Goal: Task Accomplishment & Management: Use online tool/utility

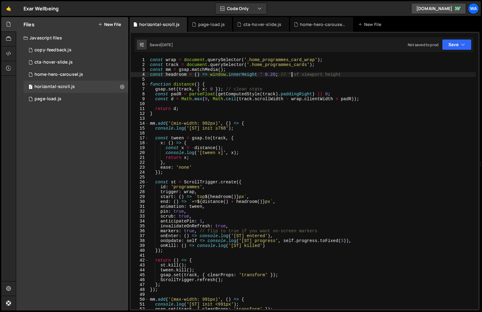
click at [291, 75] on div "const wrap = document . querySelector ( '.home_programmes_card_wrap' ) ; const …" at bounding box center [312, 188] width 327 height 262
click at [61, 149] on div "Files New File Javascript files 1 copy-feedback.js 0 5 cta-hover-slide.js 0 1 h…" at bounding box center [72, 164] width 112 height 294
type textarea "console.log('[ST] init ≥768');"
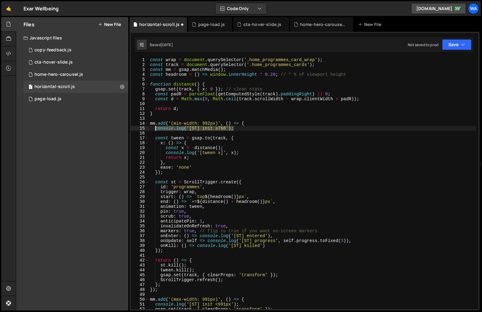
drag, startPoint x: 236, startPoint y: 129, endPoint x: 156, endPoint y: 130, distance: 80.1
click at [156, 130] on div "const wrap = document . querySelector ( '.home_programmes_card_wrap' ) ; const …" at bounding box center [312, 188] width 327 height 262
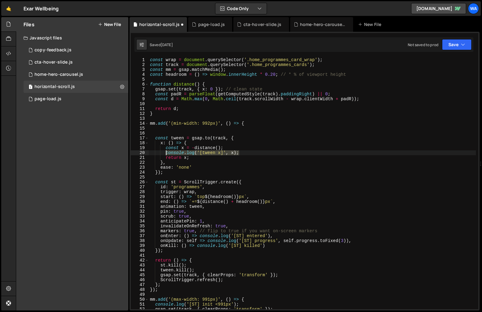
drag, startPoint x: 241, startPoint y: 153, endPoint x: 165, endPoint y: 153, distance: 75.2
click at [165, 153] on div "const wrap = document . querySelector ( '.home_programmes_card_wrap' ) ; const …" at bounding box center [312, 188] width 327 height 262
type textarea "console.log('[tween x]', x);"
type textarea "const x = -distance();"
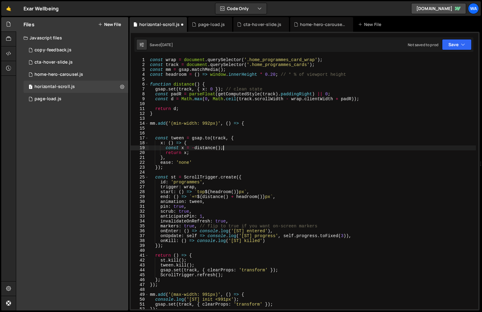
click at [154, 132] on div "const wrap = document . querySelector ( '.home_programmes_card_wrap' ) ; const …" at bounding box center [312, 188] width 327 height 262
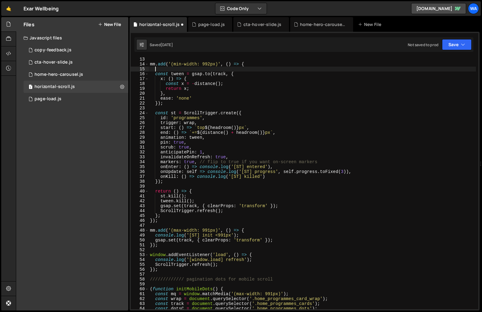
scroll to position [59, 0]
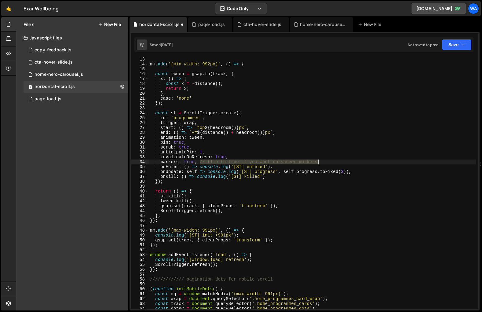
drag, startPoint x: 200, startPoint y: 162, endPoint x: 322, endPoint y: 160, distance: 121.4
click at [322, 160] on div "mm . add ( '(min-width: 992px)' , ( ) => { const tween = gsap . to ( track , { …" at bounding box center [312, 188] width 327 height 262
type textarea "markers: true,"
click at [194, 163] on div "mm . add ( '(min-width: 992px)' , ( ) => { const tween = gsap . to ( track , { …" at bounding box center [312, 188] width 327 height 262
drag, startPoint x: 199, startPoint y: 162, endPoint x: 158, endPoint y: 161, distance: 41.0
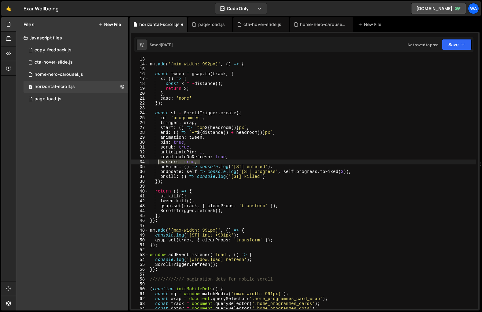
click at [158, 161] on div "mm . add ( '(min-width: 992px)' , ( ) => { const tween = gsap . to ( track , { …" at bounding box center [312, 188] width 327 height 262
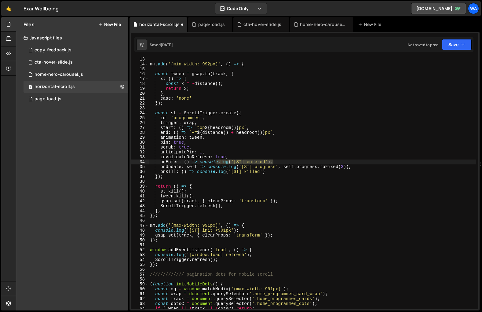
drag, startPoint x: 274, startPoint y: 162, endPoint x: 217, endPoint y: 161, distance: 57.5
click at [217, 161] on div "mm . add ( '(min-width: 992px)' , ( ) => { const tween = gsap . to ( track , { …" at bounding box center [312, 188] width 327 height 262
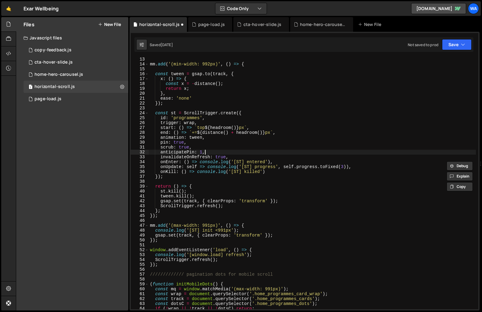
click at [283, 150] on div "mm . add ( '(min-width: 992px)' , ( ) => { const tween = gsap . to ( track , { …" at bounding box center [312, 188] width 327 height 262
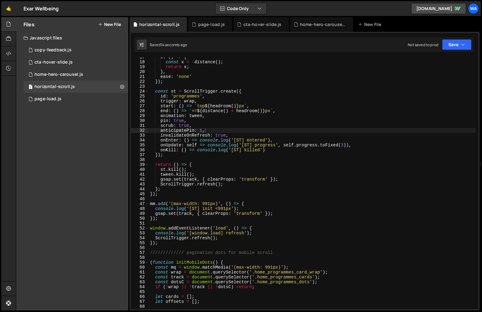
scroll to position [83, 0]
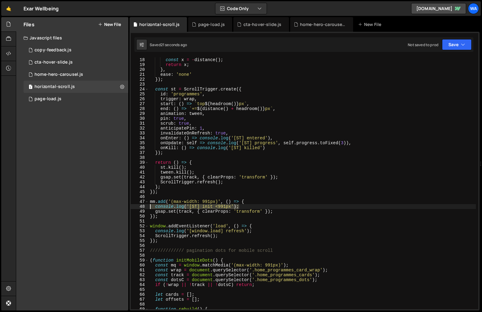
drag, startPoint x: 239, startPoint y: 206, endPoint x: 146, endPoint y: 206, distance: 92.6
click at [146, 206] on div "anticipatePin: 1, 18 19 20 21 22 23 24 25 26 27 28 29 30 31 32 33 34 35 36 37 3…" at bounding box center [305, 183] width 348 height 252
type textarea "console.log('[ST] init <991px');"
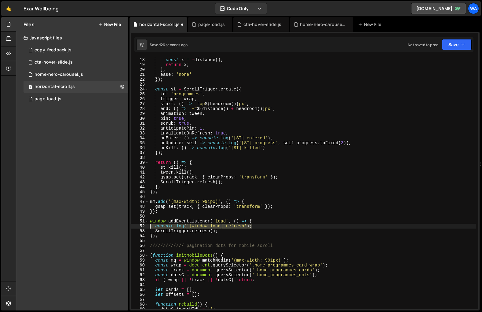
drag, startPoint x: 253, startPoint y: 227, endPoint x: 145, endPoint y: 226, distance: 108.5
click at [145, 226] on div "mm.add('(max-width: 991px)', () => { 18 19 20 21 22 23 24 25 26 27 28 29 30 31 …" at bounding box center [305, 183] width 348 height 252
type textarea "console.log('[window.load] refresh');"
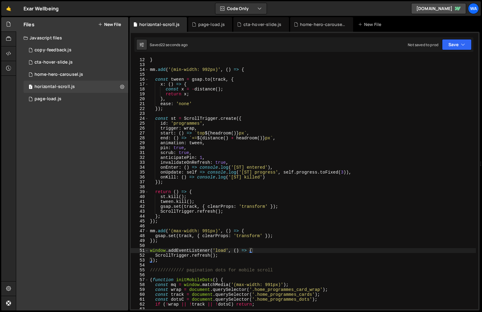
scroll to position [49, 0]
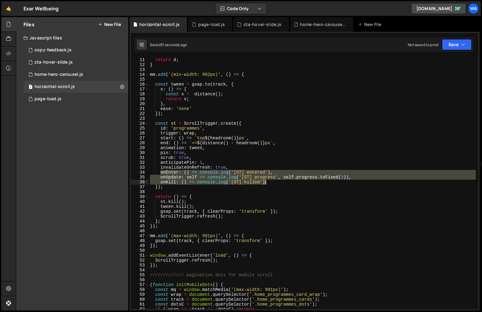
drag, startPoint x: 160, startPoint y: 172, endPoint x: 306, endPoint y: 182, distance: 146.4
click at [306, 182] on div "return d ; } mm . add ( '(min-width: 992px)' , ( ) => { const tween = gsap . to…" at bounding box center [312, 184] width 327 height 262
type textarea "onUpdate: self => console.log('[ST] progress', self.progress.toFixed(3)), onKil…"
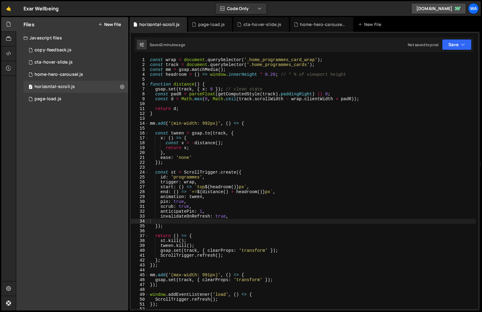
scroll to position [0, 0]
click at [208, 26] on div "page-load.js" at bounding box center [211, 24] width 27 height 6
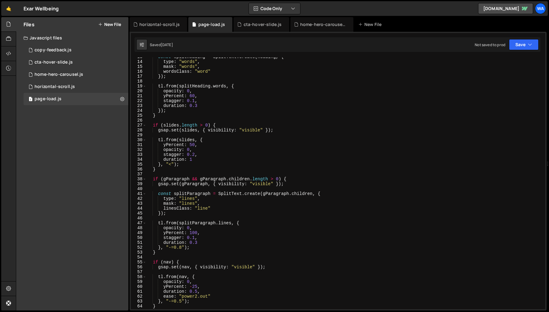
scroll to position [62, 0]
click at [198, 244] on div "const splitHeading = SplitText . create ( heading , { type : "words" , mask : "…" at bounding box center [344, 185] width 397 height 262
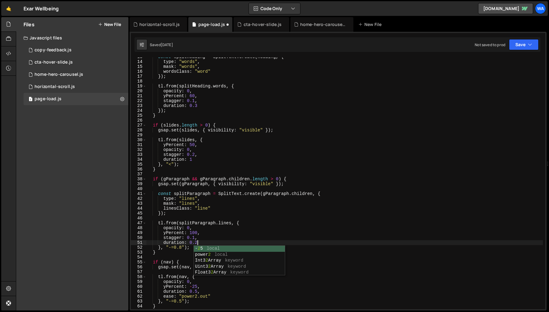
click at [250, 237] on div "const splitHeading = SplitText . create ( heading , { type : "words" , mask : "…" at bounding box center [344, 185] width 397 height 262
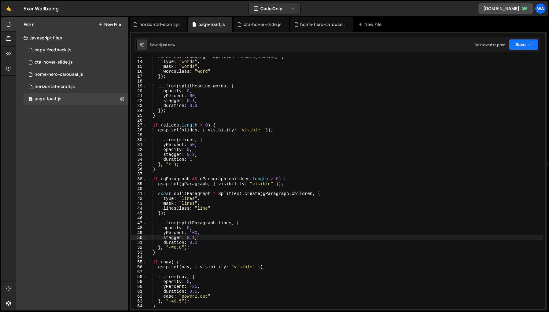
click at [482, 45] on button "Save" at bounding box center [524, 44] width 30 height 11
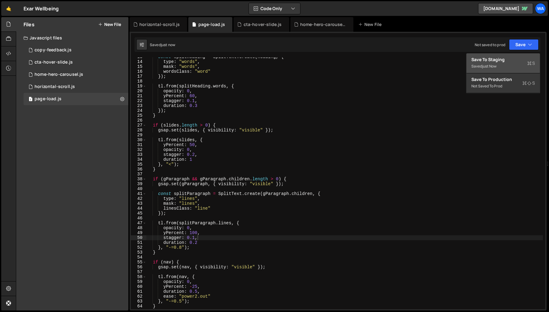
click at [482, 65] on div "Saved just now" at bounding box center [503, 66] width 64 height 7
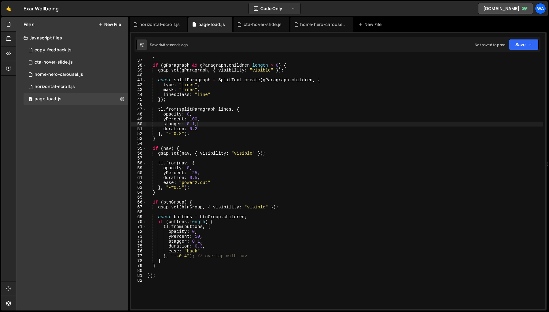
scroll to position [178, 0]
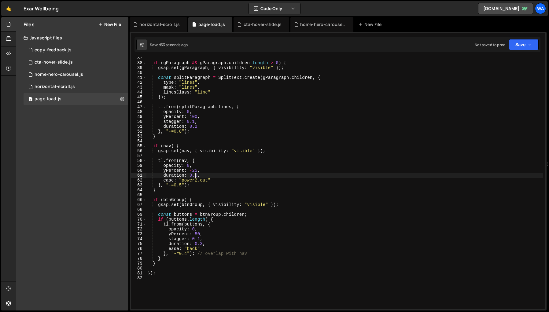
click at [196, 177] on div "if ( gParagraph && gParagraph . children . length > 0 ) { gsap . set ( gParagra…" at bounding box center [344, 187] width 397 height 262
click at [307, 160] on div "if ( gParagraph && gParagraph . children . length > 0 ) { gsap . set ( gParagra…" at bounding box center [344, 187] width 397 height 262
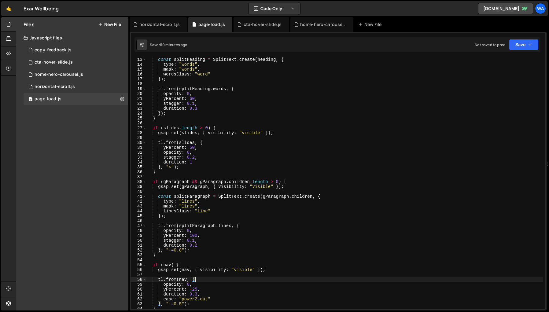
scroll to position [0, 0]
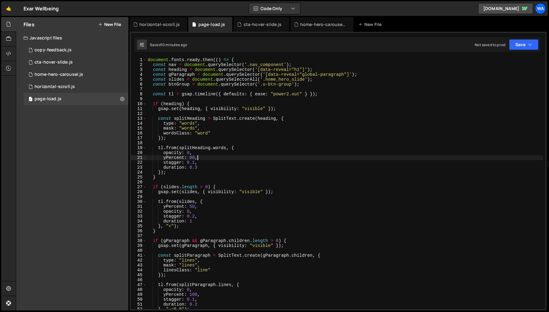
click at [331, 155] on div "document . fonts . ready . then (( ) => { const nav = document . querySelector …" at bounding box center [344, 188] width 397 height 262
type textarea "});"
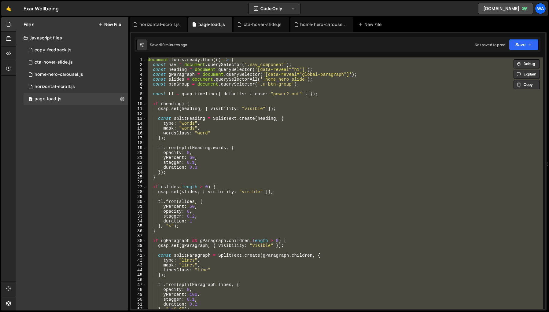
scroll to position [0, 0]
click at [370, 24] on div "New File" at bounding box center [371, 24] width 26 height 6
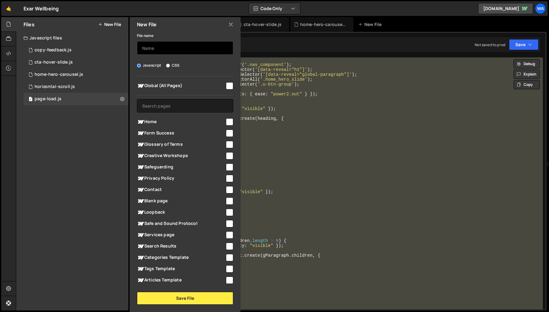
click at [157, 49] on input "text" at bounding box center [185, 47] width 96 height 13
type input "section-scroll"
click at [227, 84] on input "checkbox" at bounding box center [229, 85] width 7 height 7
checkbox input "true"
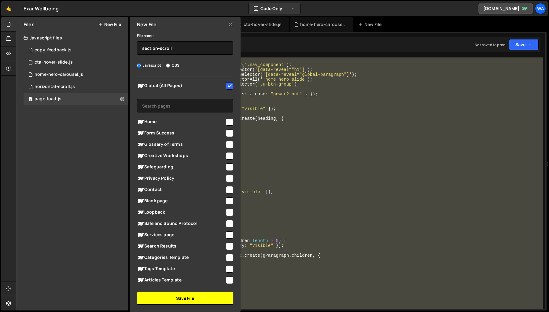
click at [185, 297] on button "Save File" at bounding box center [185, 298] width 96 height 13
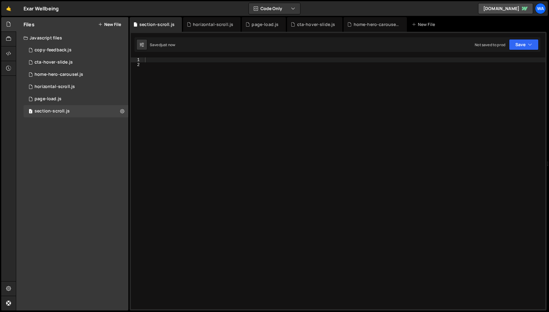
click at [164, 60] on div at bounding box center [345, 188] width 402 height 262
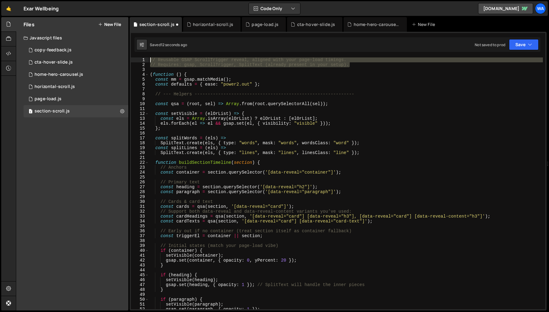
drag, startPoint x: 360, startPoint y: 65, endPoint x: 151, endPoint y: 61, distance: 209.2
click at [151, 61] on div "// Reusable GSAP ScrollTrigger reveal, aligned with your page-load timings. // …" at bounding box center [346, 188] width 394 height 262
type textarea "// Reusable GSAP ScrollTrigger reveal, aligned with your page-load timings. // …"
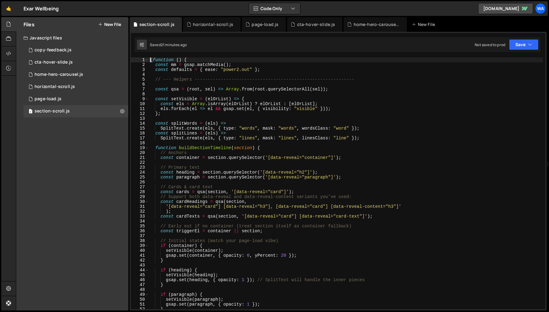
click at [423, 137] on div "( function ( ) { const mm = gsap . matchMedia ( ) ; const defaults = { ease : "…" at bounding box center [346, 188] width 394 height 262
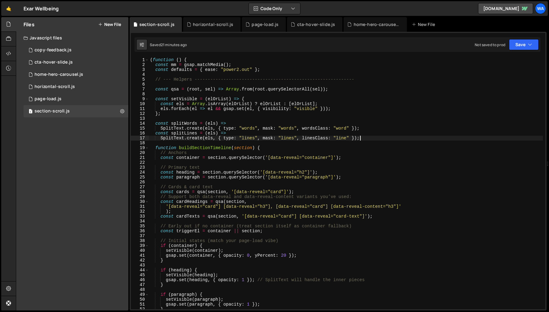
type textarea "})();"
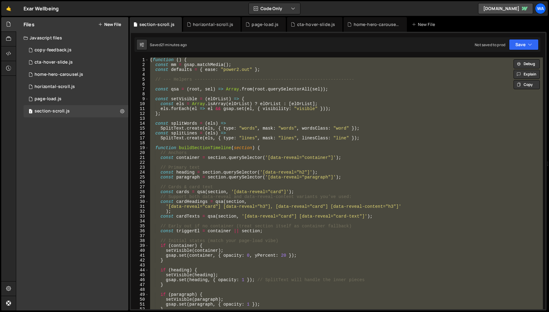
paste textarea
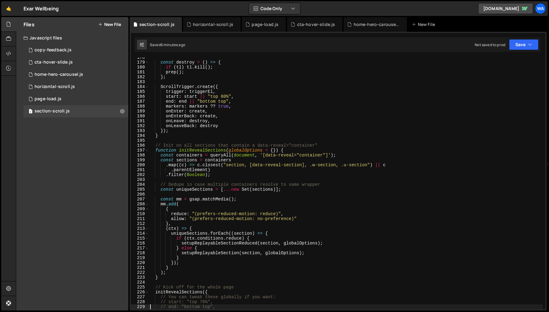
type textarea "})();"
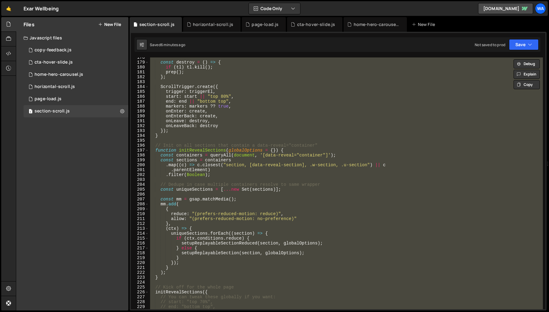
paste textarea
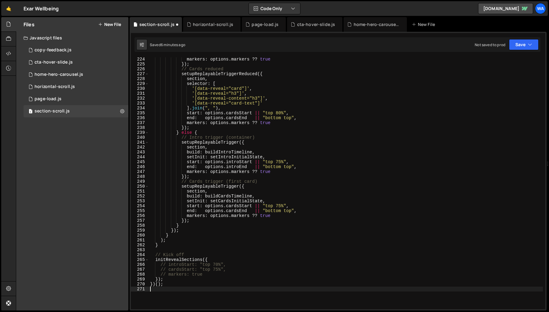
scroll to position [1091, 0]
click at [482, 46] on button "Save" at bounding box center [524, 44] width 30 height 11
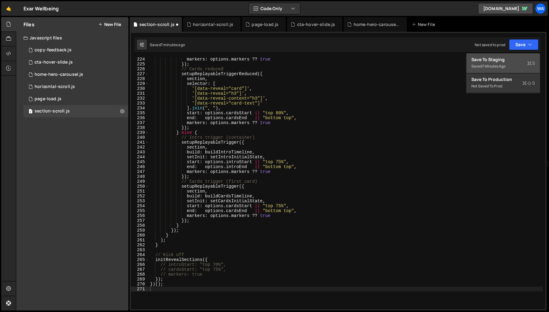
click at [482, 66] on div "7 minutes ago" at bounding box center [494, 66] width 24 height 5
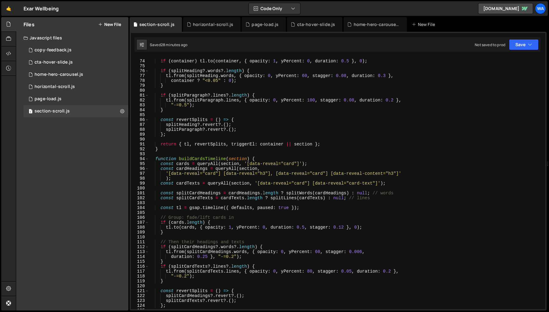
scroll to position [356, 0]
click at [399, 175] on div "if ( container ) tl . to ( container , { opacity : 1 , yPercent : 0 , duration …" at bounding box center [346, 185] width 394 height 262
drag, startPoint x: 399, startPoint y: 175, endPoint x: 332, endPoint y: 175, distance: 67.3
click at [332, 175] on div "if ( container ) tl . to ( container , { opacity : 1 , yPercent : 0 , duration …" at bounding box center [346, 185] width 394 height 262
click at [421, 146] on div "if ( container ) tl . to ( container , { opacity : 1 , yPercent : 0 , duration …" at bounding box center [346, 185] width 394 height 262
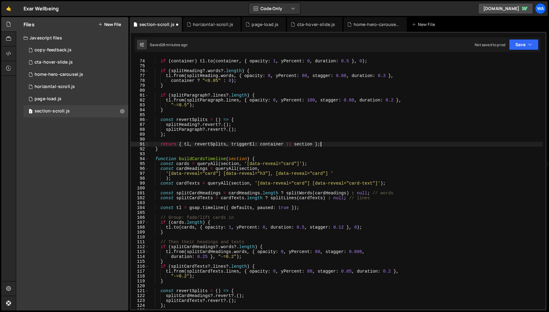
type textarea "return { tl, revertSplits, triggerEl: container || section };"
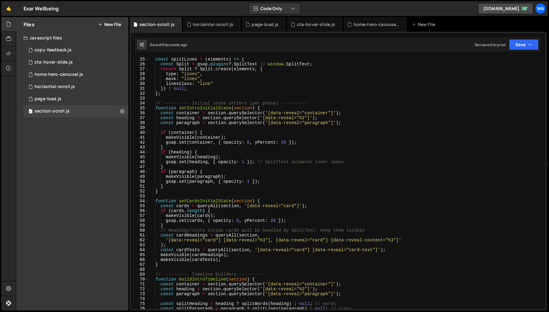
scroll to position [120, 0]
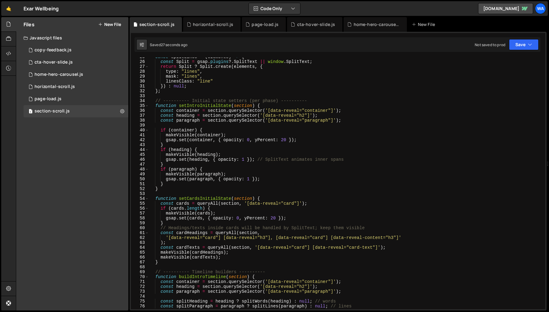
click at [396, 239] on div "const splitLines = ( elements ) => { const Split = gsap . plugins ?. SplitText …" at bounding box center [346, 185] width 394 height 262
drag, startPoint x: 396, startPoint y: 238, endPoint x: 385, endPoint y: 237, distance: 11.0
click at [385, 237] on div "const splitLines = ( elements ) => { const Split = gsap . plugins ?. SplitText …" at bounding box center [346, 185] width 394 height 262
drag, startPoint x: 400, startPoint y: 238, endPoint x: 332, endPoint y: 240, distance: 67.6
click at [332, 240] on div "const splitLines = ( elements ) => { const Split = gsap . plugins ?. SplitText …" at bounding box center [346, 185] width 394 height 262
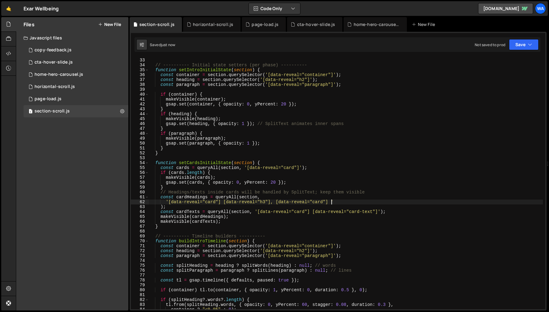
scroll to position [156, 0]
click at [433, 226] on div "} ; // ---------- Initial state setters (per phase) ---------- function setIntr…" at bounding box center [346, 184] width 394 height 262
drag, startPoint x: 330, startPoint y: 202, endPoint x: 272, endPoint y: 204, distance: 58.7
click at [272, 204] on div "} ; // ---------- Initial state setters (per phase) ---------- function setIntr…" at bounding box center [346, 184] width 394 height 262
click at [422, 199] on div "} ; // ---------- Initial state setters (per phase) ---------- function setIntr…" at bounding box center [346, 184] width 394 height 262
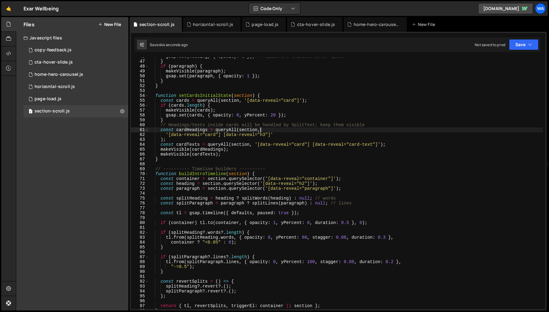
scroll to position [223, 0]
click at [482, 133] on div "gsap . set ( heading , { opacity : 1 }) ; // SplitText animates inner spans } i…" at bounding box center [346, 185] width 394 height 262
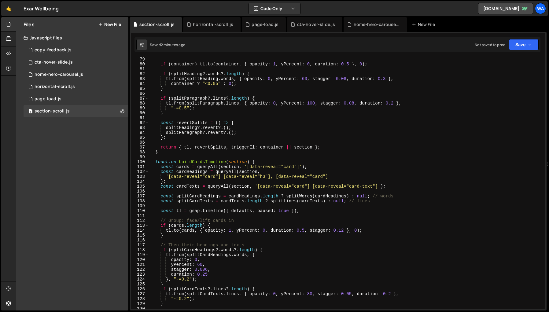
scroll to position [385, 0]
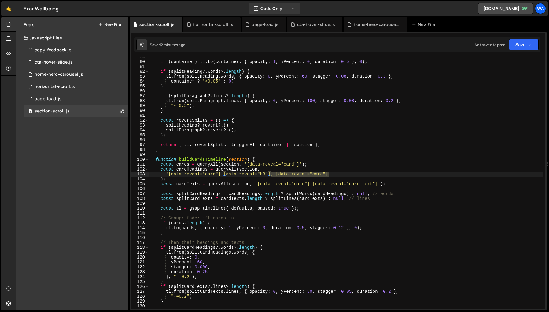
drag, startPoint x: 330, startPoint y: 175, endPoint x: 270, endPoint y: 174, distance: 59.6
click at [270, 174] on div "if ( container ) tl . to ( container , { opacity : 1 , yPercent : 0 , duration …" at bounding box center [346, 185] width 394 height 262
click at [430, 192] on div "if ( container ) tl . to ( container , { opacity : 1 , yPercent : 0 , duration …" at bounding box center [346, 185] width 394 height 262
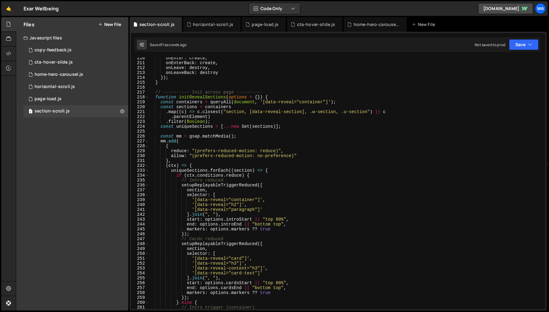
scroll to position [1024, 0]
drag, startPoint x: 265, startPoint y: 268, endPoint x: 193, endPoint y: 269, distance: 72.8
click at [193, 269] on div "onEnter : create , onEnterBack : create , onLeave : destroy , onLeaveBack : des…" at bounding box center [346, 187] width 394 height 262
type textarea ","
click at [201, 269] on div "onEnter : create , onEnterBack : create , onLeave : destroy , onLeaveBack : des…" at bounding box center [346, 187] width 394 height 262
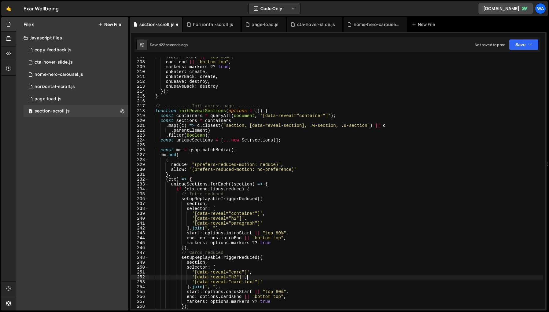
scroll to position [1010, 0]
click at [415, 221] on div "start : start || "top 80%" , end : end || "bottom top" , markers : markers ?? t…" at bounding box center [346, 186] width 394 height 262
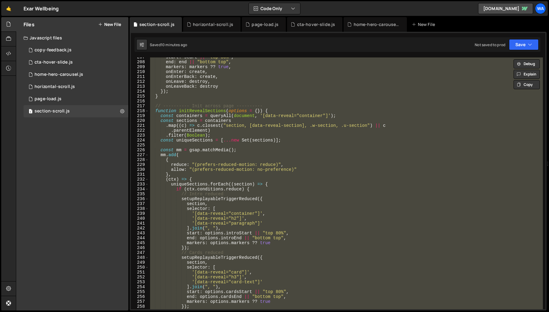
click at [405, 227] on div "start : start || "top 80%" , end : end || "bottom top" , markers : markers ?? t…" at bounding box center [346, 183] width 394 height 252
type textarea "].join(", "),"
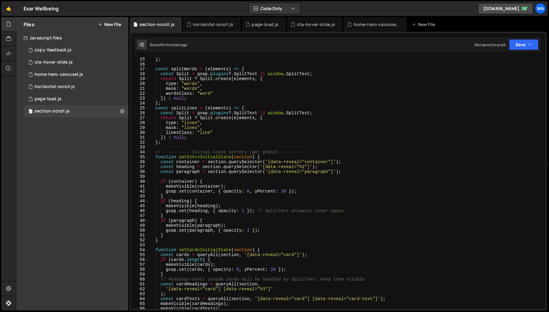
scroll to position [0, 0]
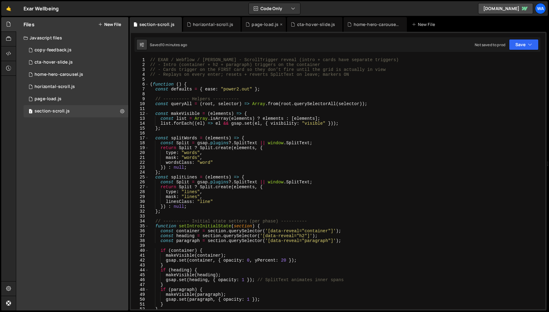
click at [260, 27] on div "page-load.js" at bounding box center [265, 24] width 27 height 6
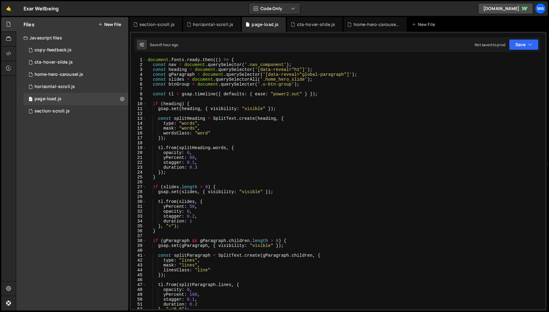
type textarea "document.fonts.ready.then(() => {"
click at [236, 59] on div "document . fonts . ready . then (( ) => { const nav = document . querySelector …" at bounding box center [344, 188] width 397 height 262
drag, startPoint x: 236, startPoint y: 59, endPoint x: 148, endPoint y: 61, distance: 87.8
click at [148, 61] on div "document . fonts . ready . then (( ) => { const nav = document . querySelector …" at bounding box center [344, 188] width 397 height 262
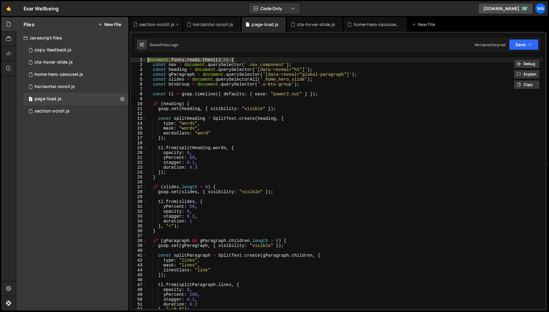
click at [157, 26] on div "section-scroll.js" at bounding box center [156, 24] width 35 height 6
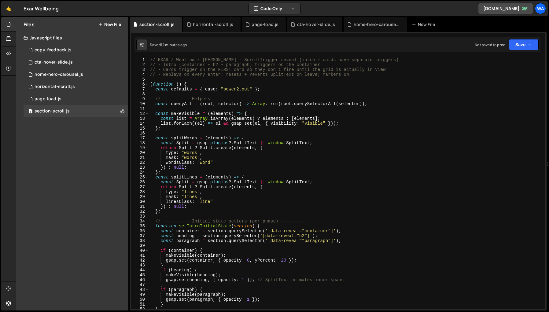
click at [324, 170] on div "// EXAR / Webflow / [PERSON_NAME] - ScrollTrigger reveal (intro + cards have se…" at bounding box center [346, 188] width 394 height 262
type textarea "})();"
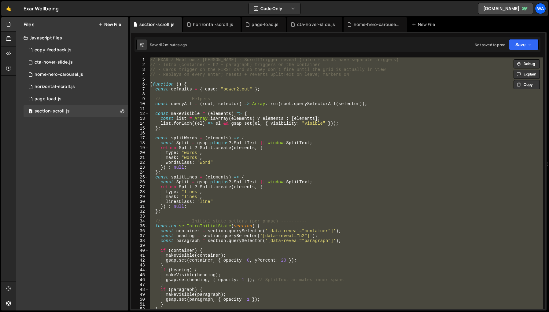
paste textarea
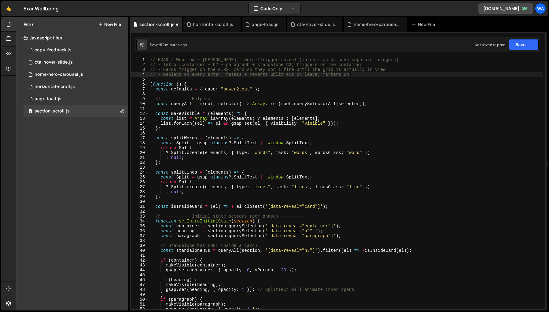
click at [362, 74] on div "// EXAR / Webflow / [PERSON_NAME] - ScrollTrigger reveal (intro + cards have se…" at bounding box center [346, 188] width 394 height 262
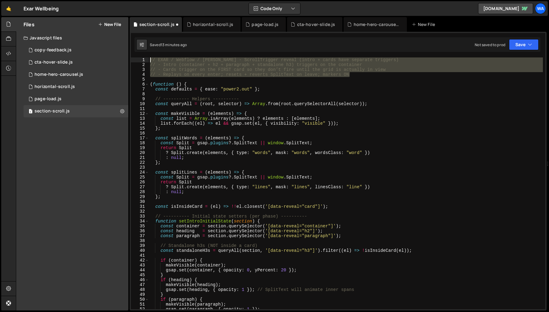
drag, startPoint x: 360, startPoint y: 74, endPoint x: 150, endPoint y: 60, distance: 210.8
click at [150, 60] on div "// EXAR / Webflow / [PERSON_NAME] - ScrollTrigger reveal (intro + cards have se…" at bounding box center [346, 188] width 394 height 262
click at [361, 77] on div "// EXAR / Webflow / [PERSON_NAME] - ScrollTrigger reveal (intro + cards have se…" at bounding box center [346, 183] width 394 height 252
type textarea "// - Replays on every enter; resets + reverts SplitText on leave; markers ON"
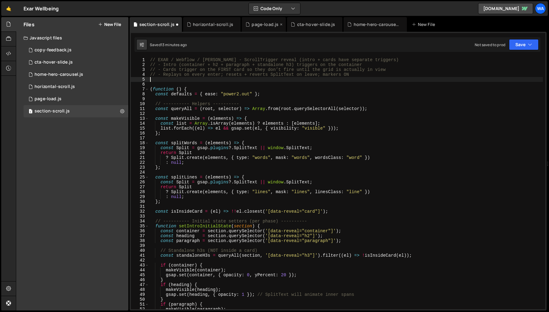
click at [254, 25] on div "page-load.js" at bounding box center [265, 24] width 27 height 6
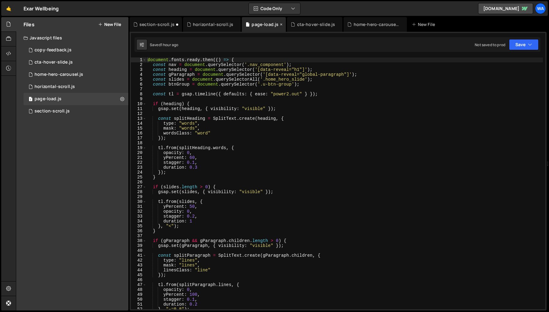
scroll to position [131, 0]
click at [223, 60] on div "document . fonts . ready . then (( ) => { const nav = document . querySelector …" at bounding box center [344, 188] width 397 height 262
click at [235, 60] on div "document . fonts . ready . then (( ) => { const nav = document . querySelector …" at bounding box center [344, 188] width 397 height 262
drag, startPoint x: 235, startPoint y: 60, endPoint x: 147, endPoint y: 59, distance: 87.8
click at [147, 59] on div "document . fonts . ready . then (( ) => { const nav = document . querySelector …" at bounding box center [344, 188] width 397 height 262
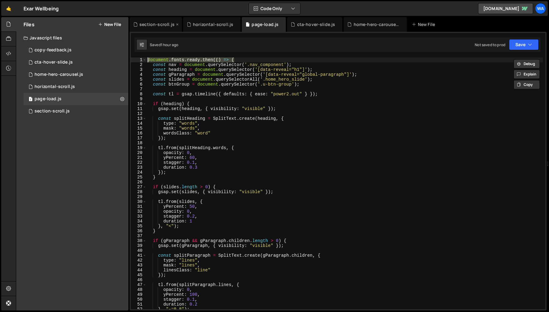
click at [163, 24] on div "section-scroll.js" at bounding box center [156, 24] width 35 height 6
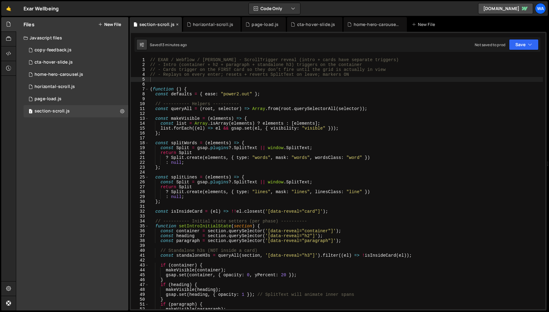
scroll to position [0, 0]
click at [161, 83] on div "// EXAR / Webflow / [PERSON_NAME] - ScrollTrigger reveal (intro + cards have se…" at bounding box center [346, 188] width 394 height 262
paste textarea "document.fonts.ready.then(() => {"
type textarea "document.fonts.ready.then(() => {"
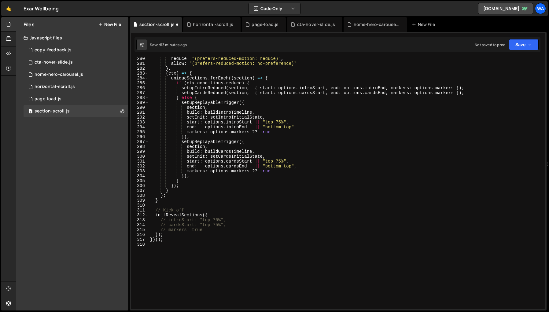
scroll to position [1366, 0]
click at [163, 249] on div "reduce : "(prefers-reduced-motion: reduce)" , allow : "(prefers-reduced-motion:…" at bounding box center [346, 187] width 394 height 262
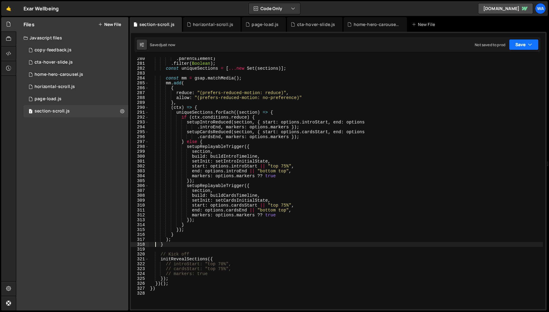
click at [482, 45] on button "Save" at bounding box center [524, 44] width 30 height 11
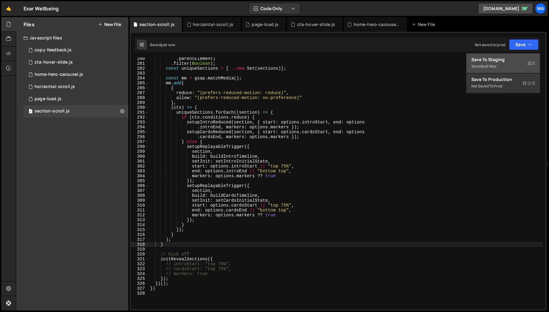
click at [482, 67] on div "just now" at bounding box center [489, 66] width 14 height 5
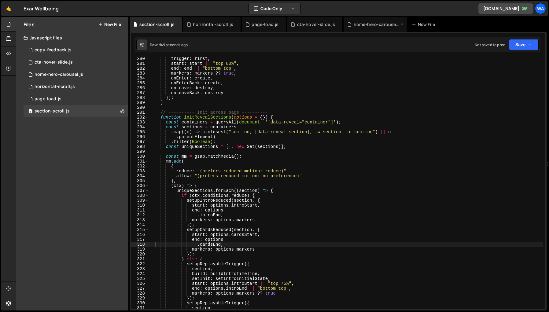
click at [377, 26] on div "home-hero-carousel.js" at bounding box center [377, 24] width 46 height 6
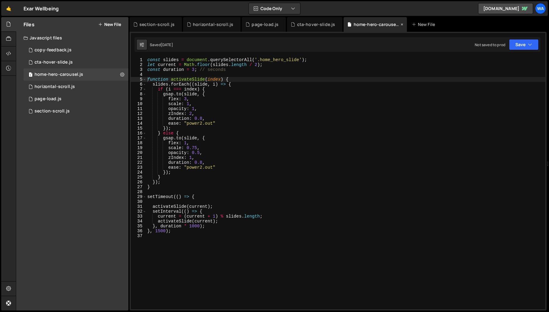
scroll to position [182, 0]
click at [315, 26] on div "cta-hover-slide.js" at bounding box center [316, 24] width 38 height 6
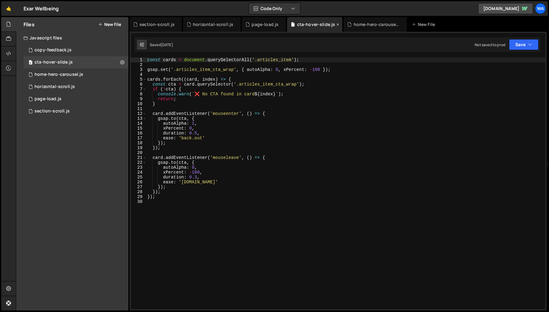
scroll to position [5073, 0]
click at [264, 26] on div "page-load.js" at bounding box center [265, 24] width 27 height 6
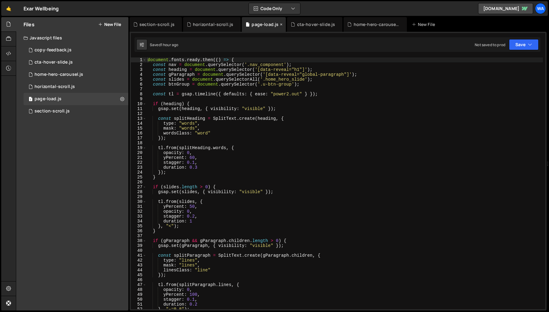
scroll to position [131, 0]
click at [208, 25] on div "horizontal-scroll.js" at bounding box center [213, 24] width 40 height 6
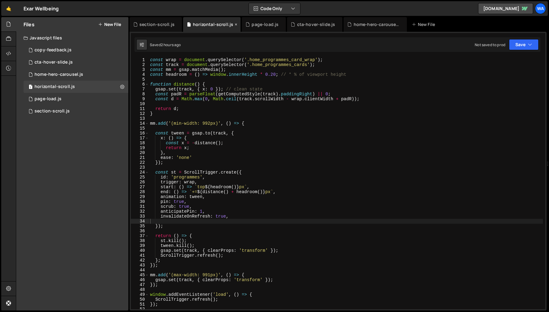
scroll to position [0, 0]
click at [155, 26] on div "section-scroll.js" at bounding box center [156, 24] width 35 height 6
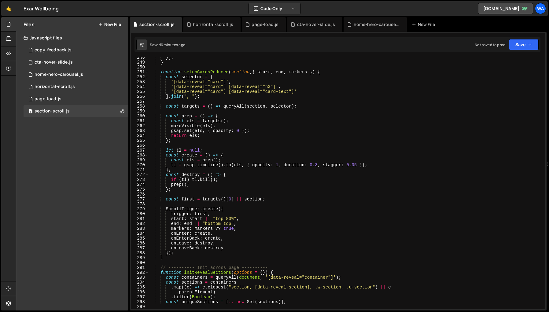
scroll to position [1191, 0]
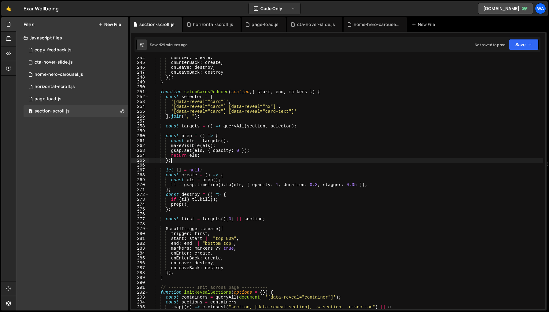
click at [413, 161] on div "onEnter : create , onEnterBack : create , onLeave : destroy , onLeaveBack : des…" at bounding box center [346, 186] width 394 height 262
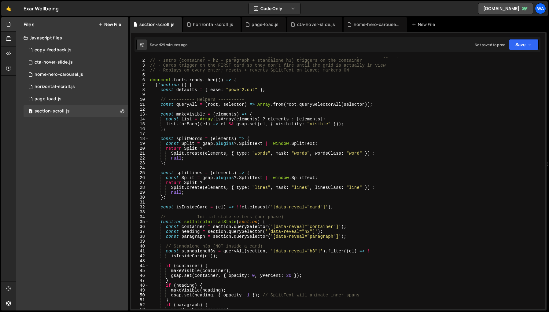
scroll to position [0, 0]
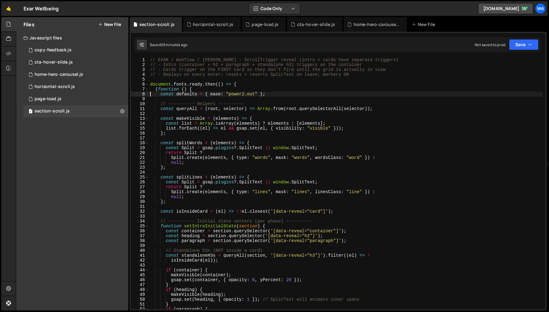
click at [151, 92] on div "// EXAR / Webflow / [PERSON_NAME] - ScrollTrigger reveal (intro + cards have se…" at bounding box center [346, 188] width 394 height 262
click at [156, 89] on div "// EXAR / Webflow / [PERSON_NAME] - ScrollTrigger reveal (intro + cards have se…" at bounding box center [346, 188] width 394 height 262
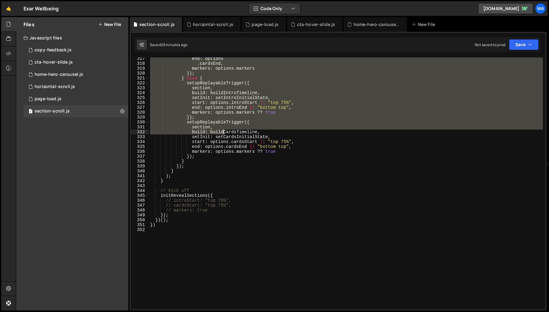
scroll to position [1593, 0]
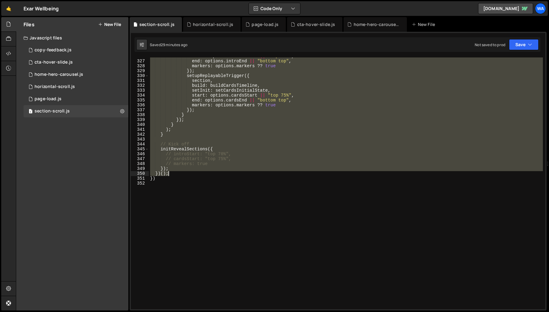
drag, startPoint x: 156, startPoint y: 89, endPoint x: 177, endPoint y: 174, distance: 87.6
click at [177, 174] on div "start : options . introStart || "top 75%" , end : options . introEnd || "bottom…" at bounding box center [346, 185] width 394 height 262
type textarea "}); })();"
paste textarea
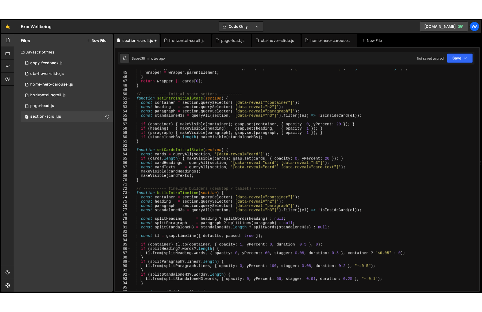
scroll to position [0, 0]
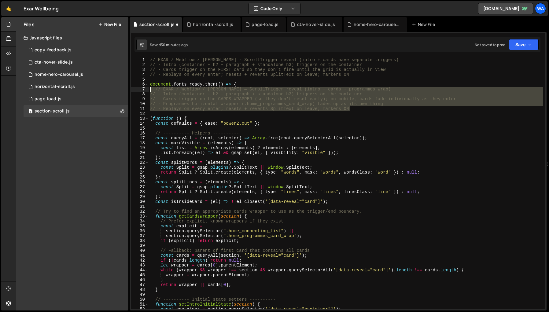
drag, startPoint x: 356, startPoint y: 107, endPoint x: 147, endPoint y: 91, distance: 209.7
click at [147, 91] on div "1 2 3 4 5 6 7 8 9 10 11 12 13 14 15 16 17 18 19 20 21 22 23 24 25 26 27 28 29 3…" at bounding box center [338, 183] width 415 height 252
type textarea "// EXAR / Webflow / [PERSON_NAME] — ScrollTrigger reveal (intro + cards + progr…"
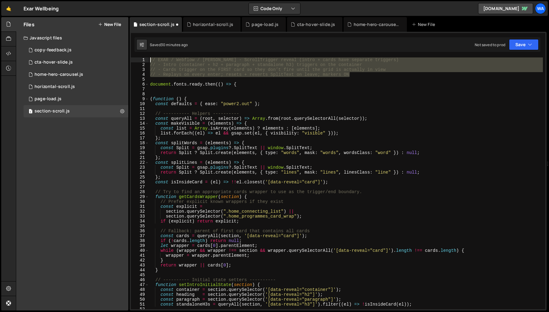
drag, startPoint x: 358, startPoint y: 74, endPoint x: 147, endPoint y: 58, distance: 211.9
click at [147, 58] on div "1 2 3 4 5 6 7 8 9 10 11 12 13 14 15 16 17 18 19 20 21 22 23 24 25 26 27 28 29 3…" at bounding box center [338, 183] width 415 height 252
paste textarea "- Replays on every enter; resets + reverts SplitText on leave; markers ON"
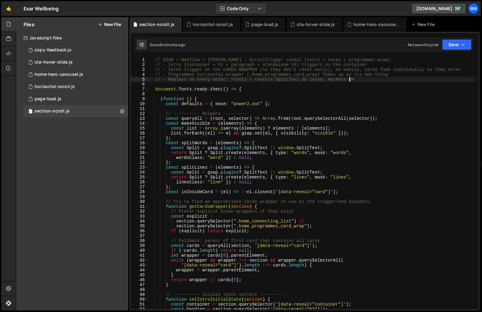
click at [381, 114] on div "// EXAR / Webflow / [PERSON_NAME] — ScrollTrigger reveal (intro + cards + progr…" at bounding box center [312, 188] width 327 height 262
click at [241, 91] on div "// EXAR / Webflow / [PERSON_NAME] — ScrollTrigger reveal (intro + cards + progr…" at bounding box center [312, 188] width 327 height 262
click at [452, 45] on button "Save" at bounding box center [457, 44] width 30 height 11
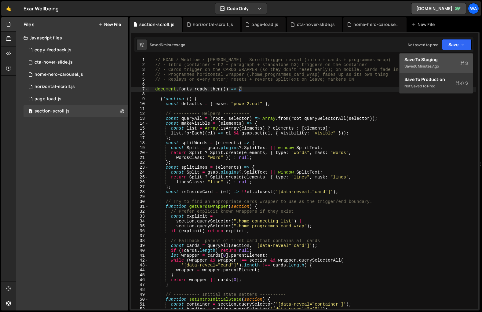
click at [435, 65] on div "6 minutes ago" at bounding box center [427, 66] width 24 height 5
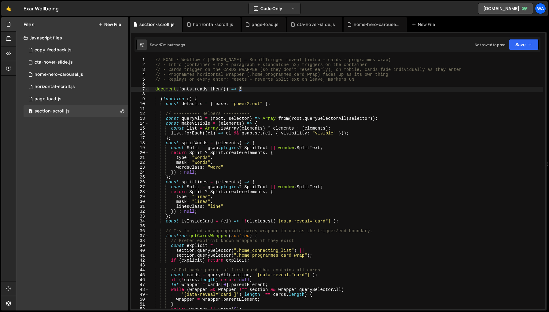
drag, startPoint x: 129, startPoint y: 177, endPoint x: 75, endPoint y: 177, distance: 54.1
click at [75, 177] on div "Files New File Javascript files 1 copy-feedback.js 0 5 cta-hover-slide.js 0 1 h…" at bounding box center [282, 164] width 533 height 294
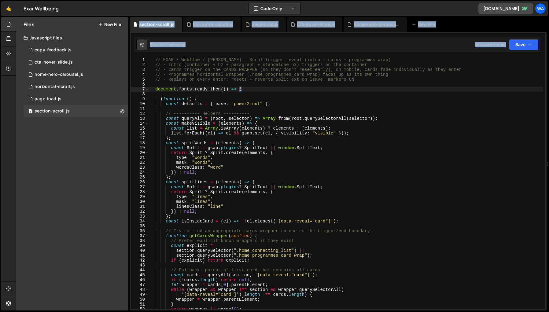
drag, startPoint x: 130, startPoint y: 175, endPoint x: 116, endPoint y: 176, distance: 14.7
click at [116, 176] on div "Files New File Javascript files 1 copy-feedback.js 0 5 cta-hover-slide.js 0 1 h…" at bounding box center [282, 164] width 533 height 294
click at [98, 189] on div "Files New File Javascript files 1 copy-feedback.js 0 5 cta-hover-slide.js 0 1 h…" at bounding box center [72, 164] width 112 height 294
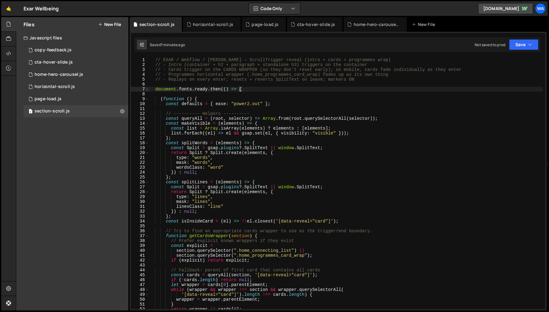
click at [98, 189] on div "Files New File Javascript files 1 copy-feedback.js 0 5 cta-hover-slide.js 0 1 h…" at bounding box center [72, 164] width 112 height 294
click at [135, 190] on div "28" at bounding box center [140, 192] width 18 height 5
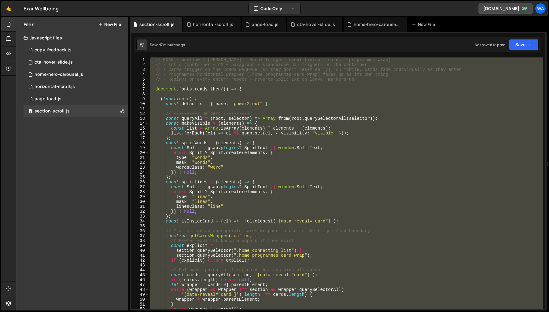
click at [394, 148] on div "// EXAR / Webflow / [PERSON_NAME] — ScrollTrigger reveal (intro + cards + progr…" at bounding box center [346, 183] width 394 height 252
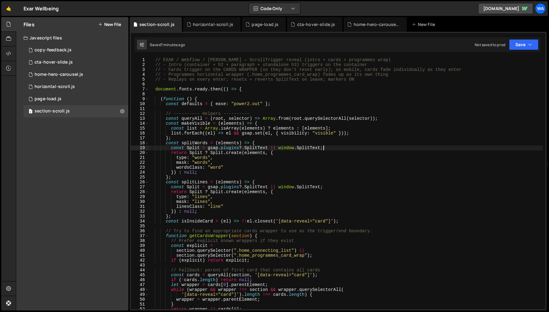
click at [394, 148] on div "// EXAR / Webflow / [PERSON_NAME] — ScrollTrigger reveal (intro + cards + progr…" at bounding box center [346, 188] width 394 height 262
drag, startPoint x: 127, startPoint y: 20, endPoint x: 111, endPoint y: 21, distance: 15.7
click at [111, 21] on div "Files New File" at bounding box center [72, 24] width 112 height 15
type textarea "return Split ? Split.create(elements, {"
click at [455, 190] on div "// EXAR / Webflow / [PERSON_NAME] — ScrollTrigger reveal (intro + cards + progr…" at bounding box center [346, 188] width 394 height 262
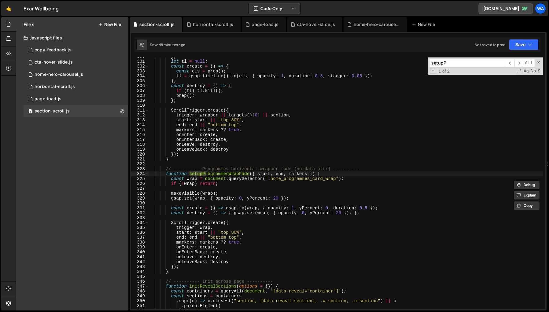
scroll to position [1468, 0]
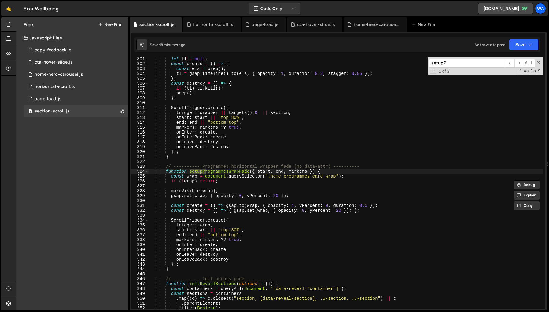
type input "setupP"
click at [251, 172] on div "let tl = null ; const create = ( ) => { const els = prep ( ) ; tl = gsap . time…" at bounding box center [346, 188] width 394 height 262
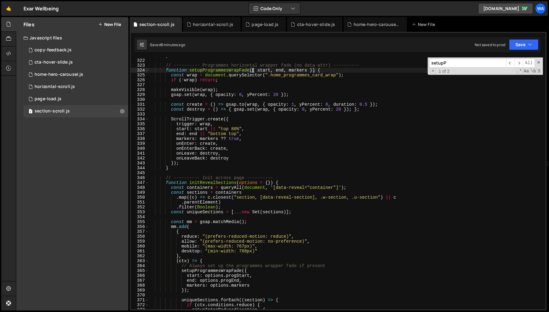
scroll to position [1549, 0]
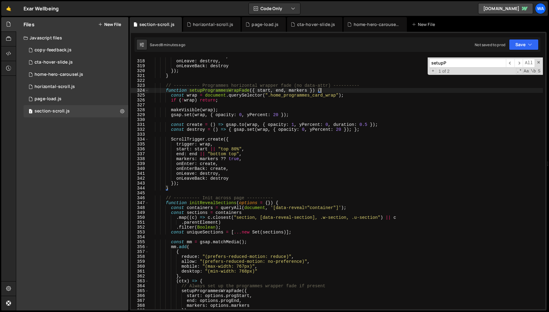
click at [319, 90] on div "onEnterBack : create , onLeave : destroy , onLeaveBack : destroy }) ; } // ----…" at bounding box center [346, 185] width 394 height 262
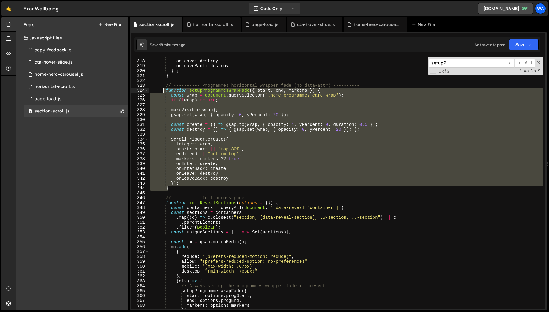
drag, startPoint x: 177, startPoint y: 189, endPoint x: 164, endPoint y: 91, distance: 98.6
click at [164, 91] on div "onEnterBack : create , onLeave : destroy , onLeaveBack : destroy }) ; } // ----…" at bounding box center [346, 185] width 394 height 262
type textarea "function setupProgrammesWrapFade({ start, end, markers }) { const wrap = docume…"
paste textarea
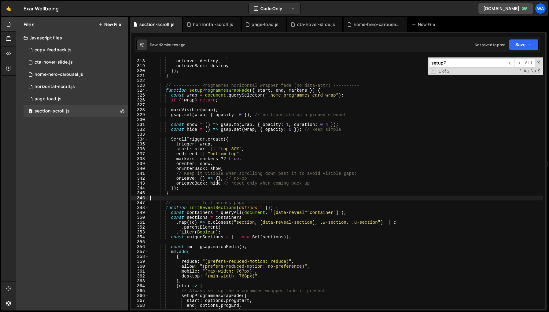
click at [446, 61] on input "setupP" at bounding box center [467, 63] width 77 height 9
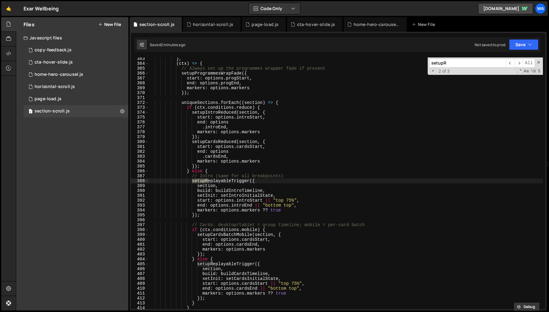
scroll to position [1772, 0]
type input "setupReplayableTrigger"
click at [482, 64] on span "​" at bounding box center [519, 63] width 9 height 9
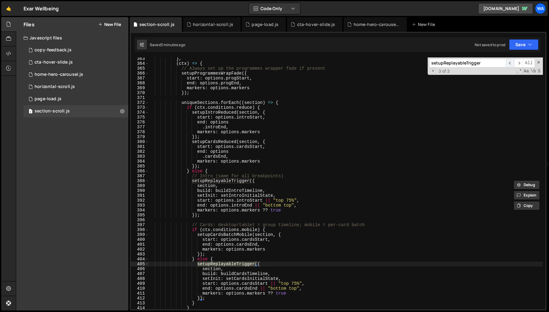
click at [482, 63] on span "​" at bounding box center [510, 63] width 9 height 9
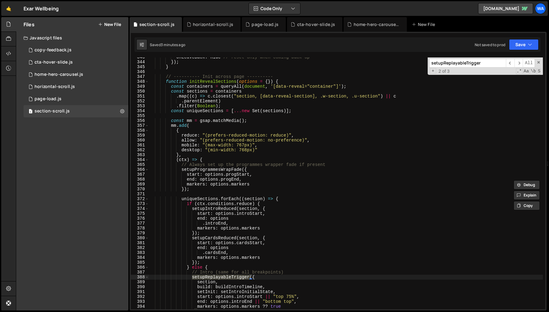
scroll to position [1668, 0]
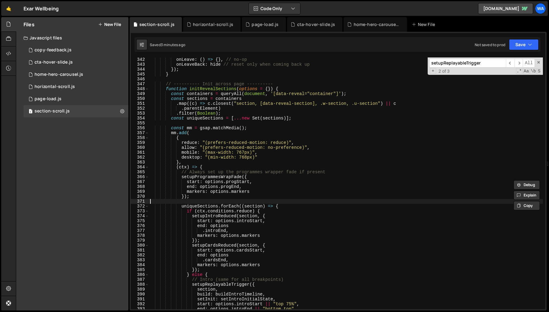
click at [368, 199] on div "onLeave : ( ) => { } , // no-op onLeaveBack : hide // reset only when coming ba…" at bounding box center [346, 188] width 394 height 262
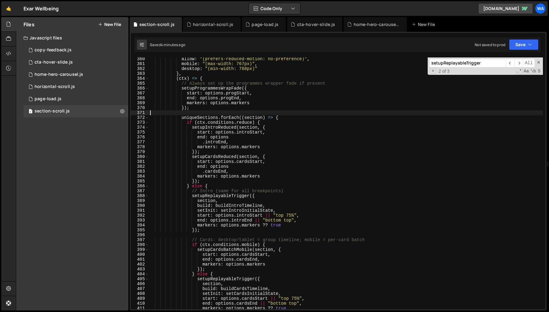
scroll to position [1785, 0]
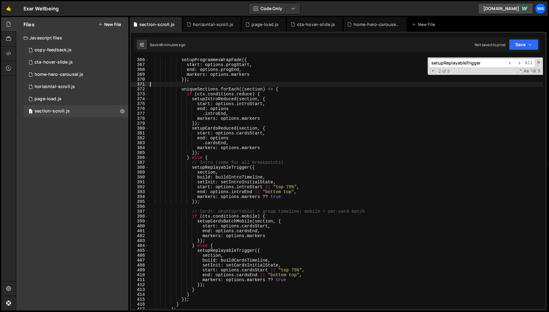
click at [408, 153] on div "setupProgrammesWrapFade ({ start : options . progStart , end : options . progEn…" at bounding box center [346, 188] width 394 height 262
click at [482, 61] on span at bounding box center [539, 62] width 4 height 4
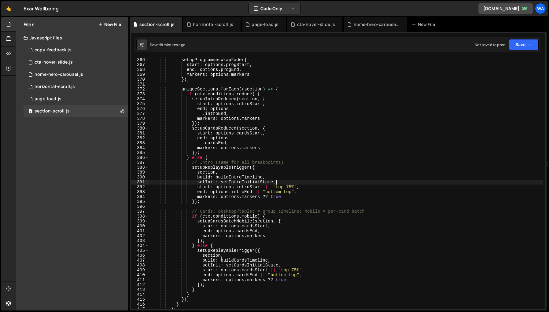
click at [326, 183] on div "setupProgrammesWrapFade ({ start : options . progStart , end : options . progEn…" at bounding box center [346, 188] width 394 height 262
type textarea "})"
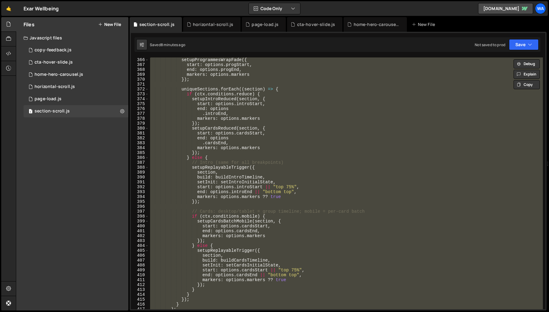
paste textarea
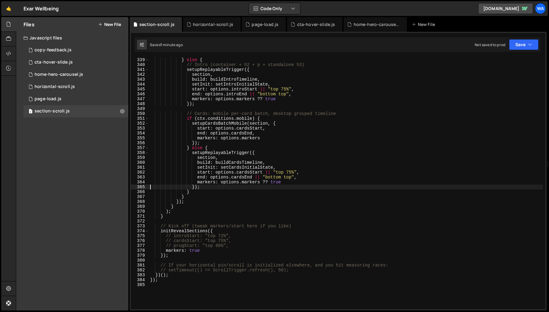
scroll to position [1656, 0]
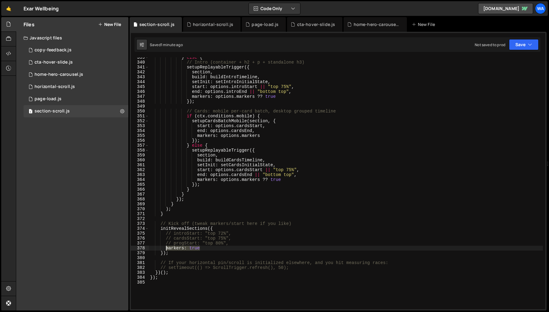
drag, startPoint x: 203, startPoint y: 250, endPoint x: 167, endPoint y: 249, distance: 36.1
click at [167, 249] on div "} else { // Intro (container + h2 + p + standalone h3) setupReplayableTrigger (…" at bounding box center [346, 186] width 394 height 262
type textarea "// markers: true"
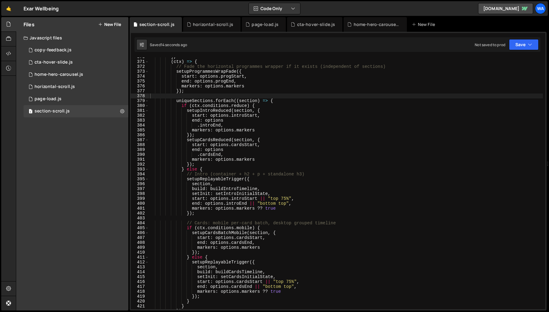
scroll to position [1944, 0]
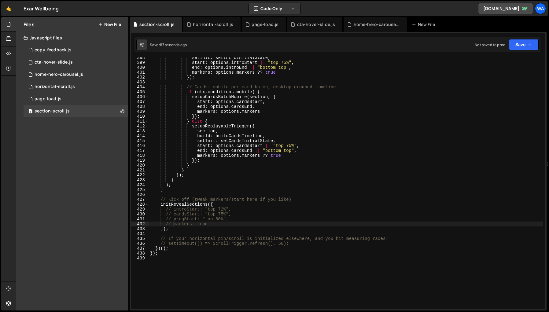
click at [173, 225] on div "setInit : setIntroInitialState , start : options . introStart || "top 75%" , en…" at bounding box center [346, 186] width 394 height 262
click at [195, 225] on div "setInit : setIntroInitialState , start : options . introStart || "top 75%" , en…" at bounding box center [346, 186] width 394 height 262
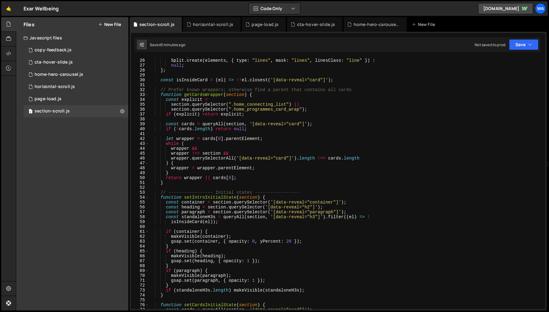
scroll to position [0, 0]
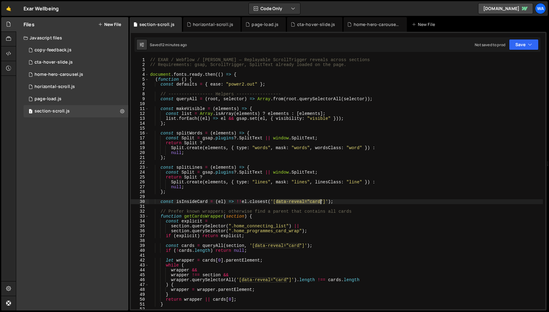
drag, startPoint x: 276, startPoint y: 201, endPoint x: 319, endPoint y: 202, distance: 43.1
click at [319, 202] on div "// EXAR / Webflow / [PERSON_NAME] — Replayable ScrollTrigger reveals across sec…" at bounding box center [346, 188] width 394 height 262
click at [260, 26] on div "page-load.js" at bounding box center [265, 24] width 27 height 6
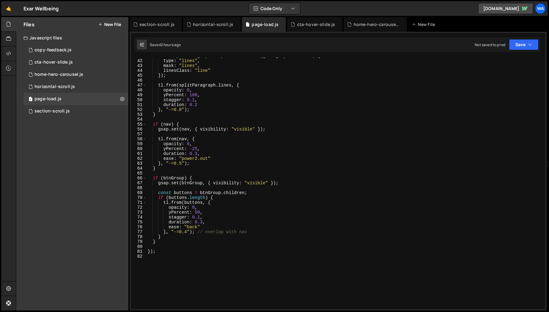
scroll to position [200, 0]
click at [154, 25] on div "section-scroll.js" at bounding box center [156, 24] width 35 height 6
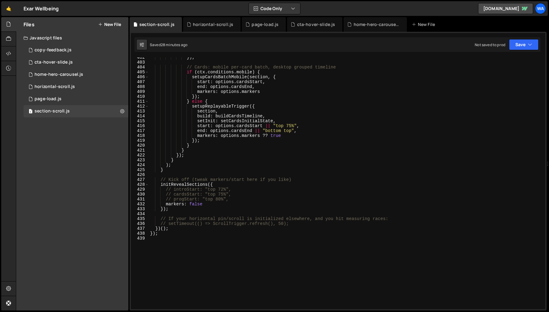
scroll to position [1964, 0]
click at [198, 205] on div "}) ; // Cards: mobile per-card batch, desktop grouped timeline if ( ctx . condi…" at bounding box center [346, 186] width 394 height 262
type textarea "markers: true"
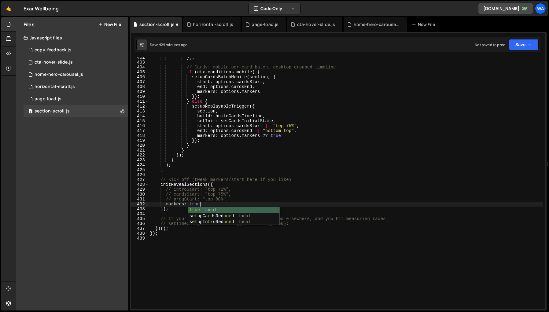
click at [203, 248] on div "}) ; // Cards: mobile per-card batch, desktop grouped timeline if ( ctx . condi…" at bounding box center [346, 186] width 394 height 262
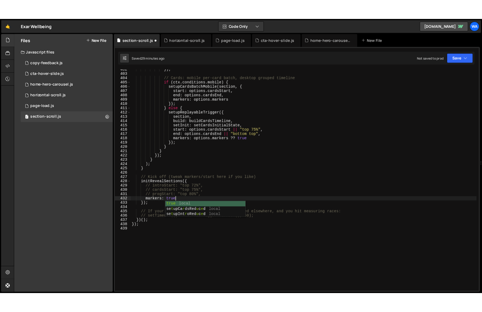
scroll to position [0, 0]
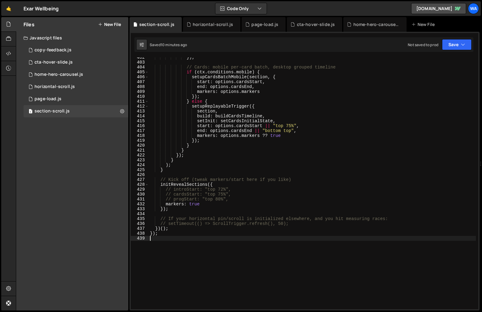
click at [356, 150] on div "}) ; // Cards: mobile per-card batch, desktop grouped timeline if ( ctx . condi…" at bounding box center [312, 186] width 327 height 262
type textarea "});"
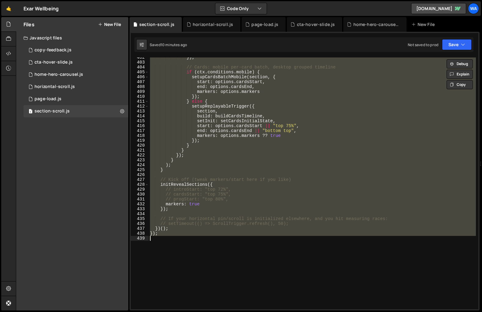
paste textarea
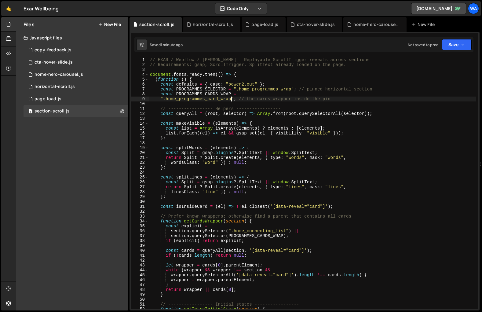
click at [231, 99] on div "// EXAR / Webflow / [PERSON_NAME] — Replayable ScrollTrigger reveals across sec…" at bounding box center [312, 188] width 327 height 262
drag, startPoint x: 232, startPoint y: 94, endPoint x: 177, endPoint y: 94, distance: 55.7
click at [177, 94] on div "// EXAR / Webflow / [PERSON_NAME] — Replayable ScrollTrigger reveals across sec…" at bounding box center [312, 188] width 327 height 262
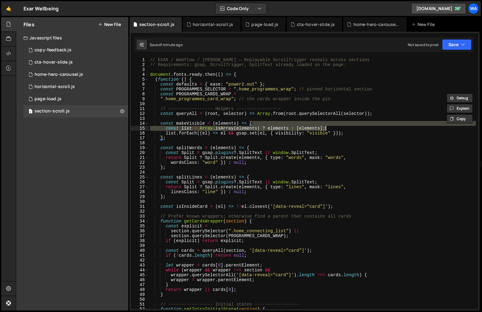
click at [423, 126] on div "// EXAR / Webflow / [PERSON_NAME] — Replayable ScrollTrigger reveals across sec…" at bounding box center [312, 188] width 327 height 262
type textarea "const makeVisible = (elements) => { const list = Array.isArray(elements) ? elem…"
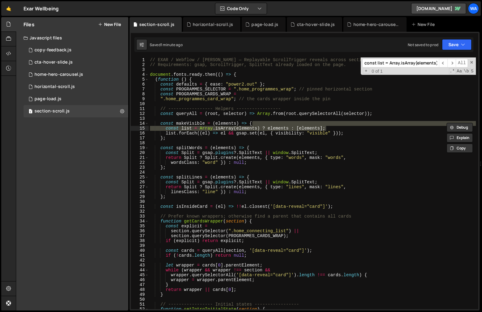
scroll to position [0, 55]
paste input "PROGRAMMES_CARDS_WRAP"
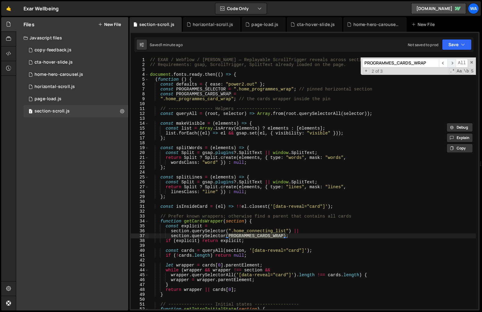
type input "PROGRAMMES_CARDS_WRAP"
click at [451, 63] on span "​" at bounding box center [452, 63] width 9 height 9
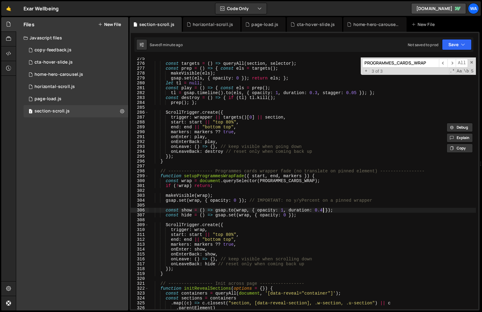
click at [323, 211] on div "const targets = ( ) => queryAll ( section , selector ) ; const prep = ( ) => { …" at bounding box center [312, 187] width 327 height 262
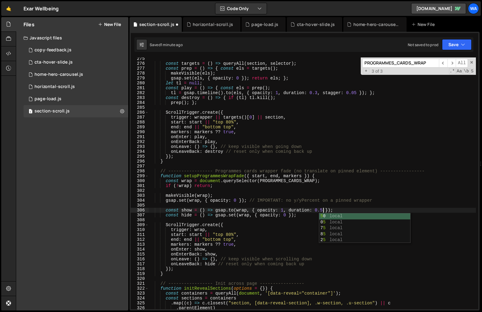
click at [379, 266] on div "const targets = ( ) => queryAll ( section , selector ) ; const prep = ( ) => { …" at bounding box center [312, 187] width 327 height 262
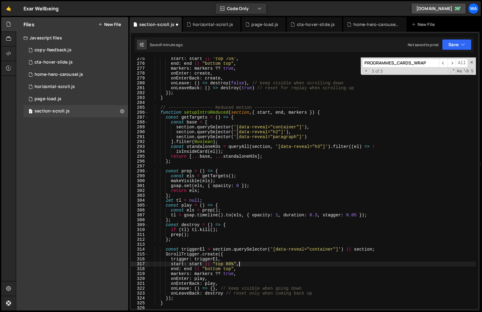
scroll to position [0, 6]
type textarea "start: start || "top 80%","
click at [472, 61] on span at bounding box center [472, 62] width 4 height 4
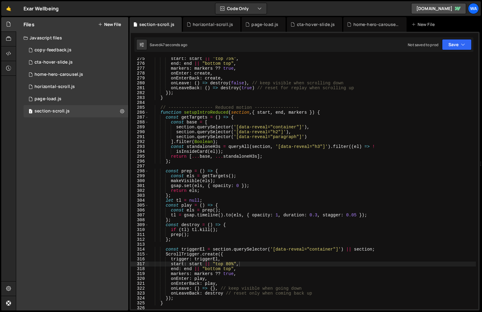
click at [97, 209] on div "Files New File Javascript files 1 copy-feedback.js 0 5 cta-hover-slide.js 0 1 h…" at bounding box center [72, 164] width 112 height 294
